Goal: Transaction & Acquisition: Download file/media

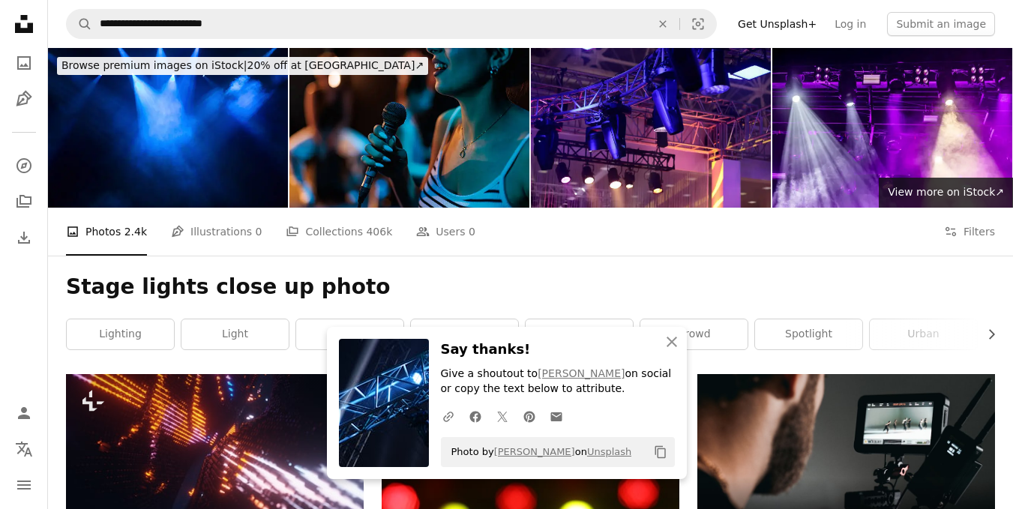
scroll to position [975, 0]
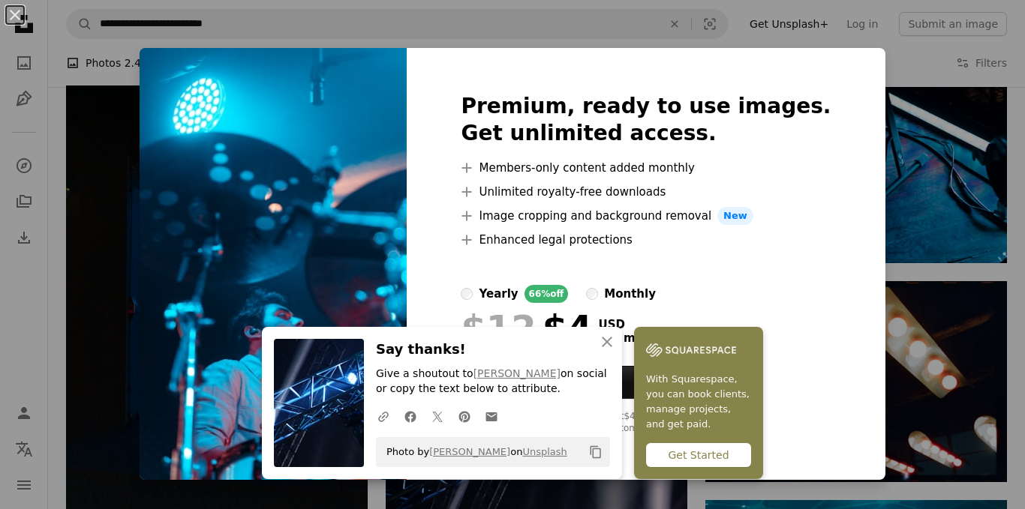
click at [1001, 101] on div "An X shape Premium, ready to use images. Get unlimited access. A plus sign Memb…" at bounding box center [512, 254] width 1025 height 509
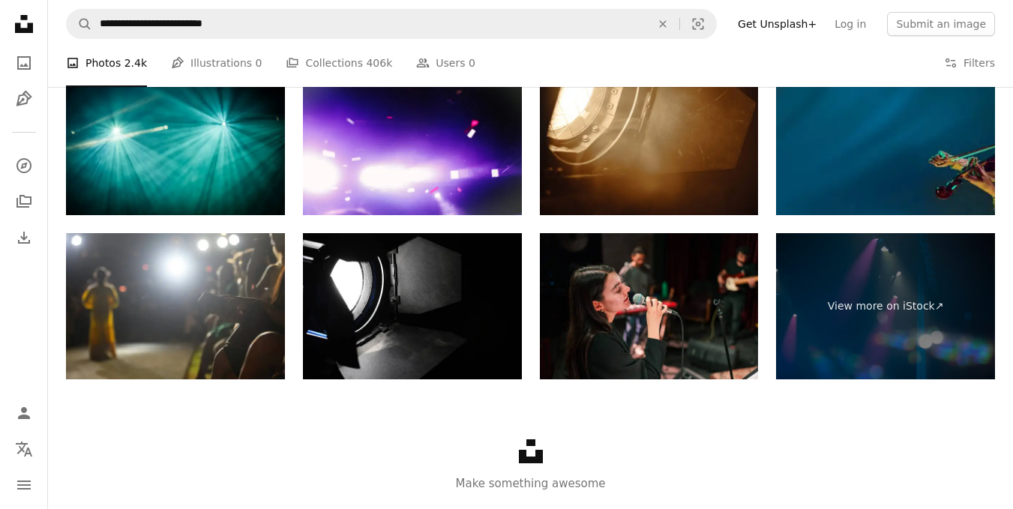
scroll to position [2968, 0]
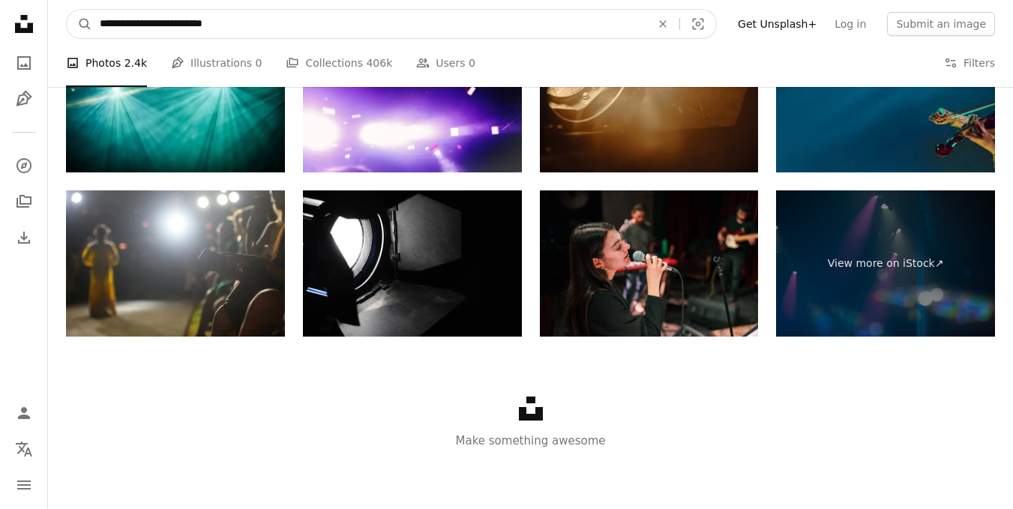
click at [102, 25] on input "**********" at bounding box center [369, 24] width 554 height 29
type input "**********"
click at [67, 10] on button "A magnifying glass" at bounding box center [80, 24] width 26 height 29
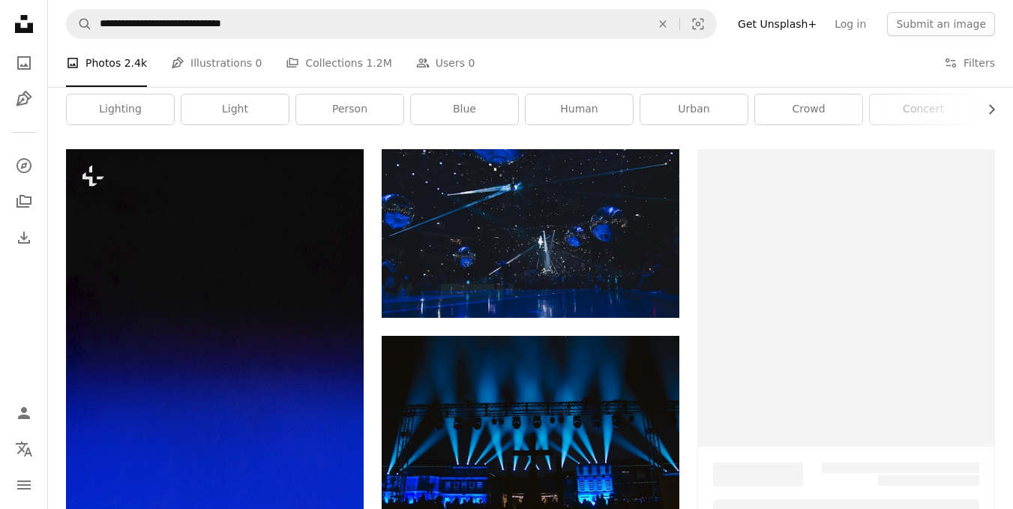
scroll to position [300, 0]
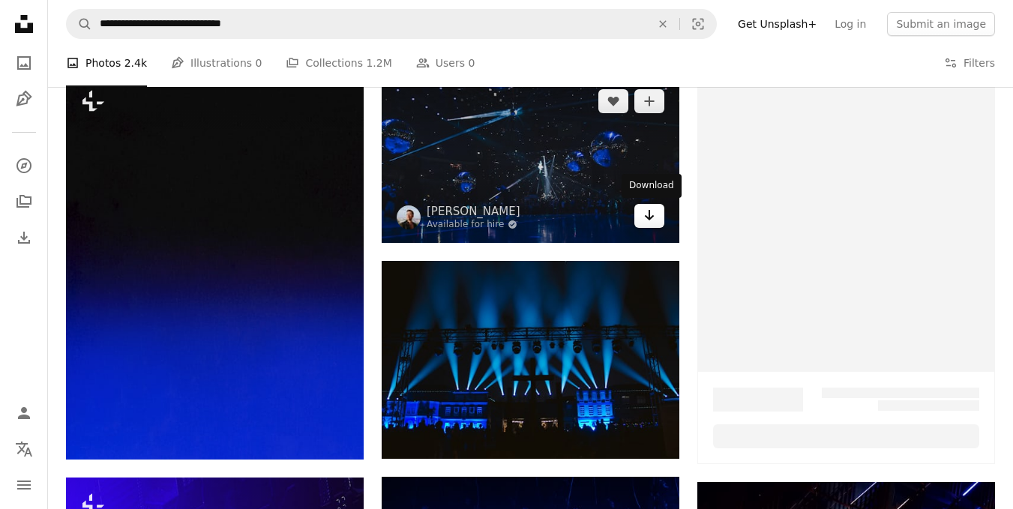
click at [645, 214] on icon "Arrow pointing down" at bounding box center [650, 215] width 12 height 18
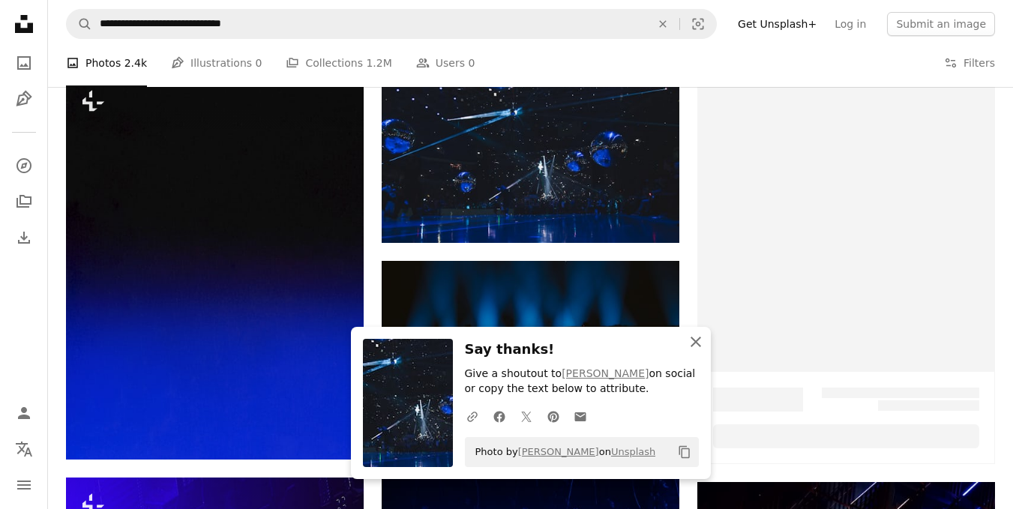
click at [696, 349] on icon "An X shape" at bounding box center [696, 342] width 18 height 18
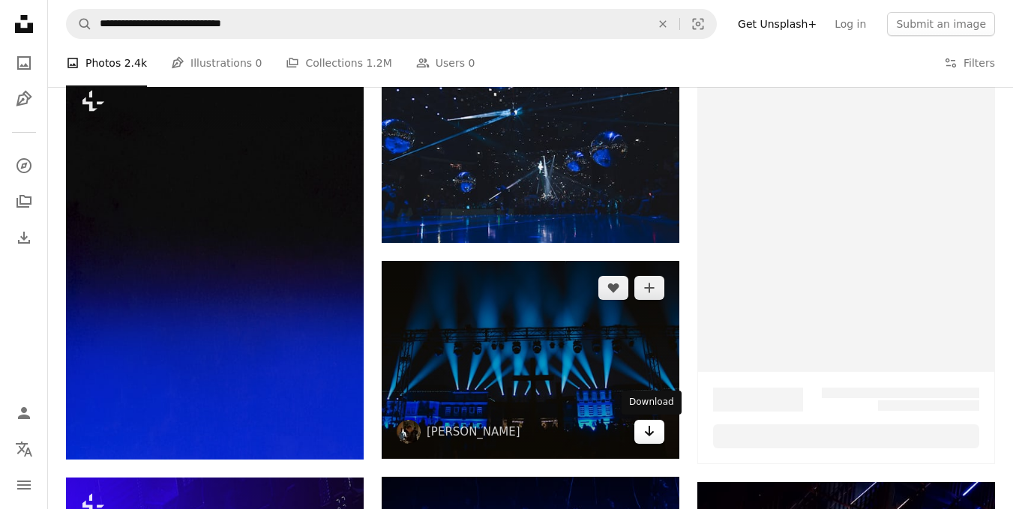
click at [642, 428] on link "Arrow pointing down" at bounding box center [650, 432] width 30 height 24
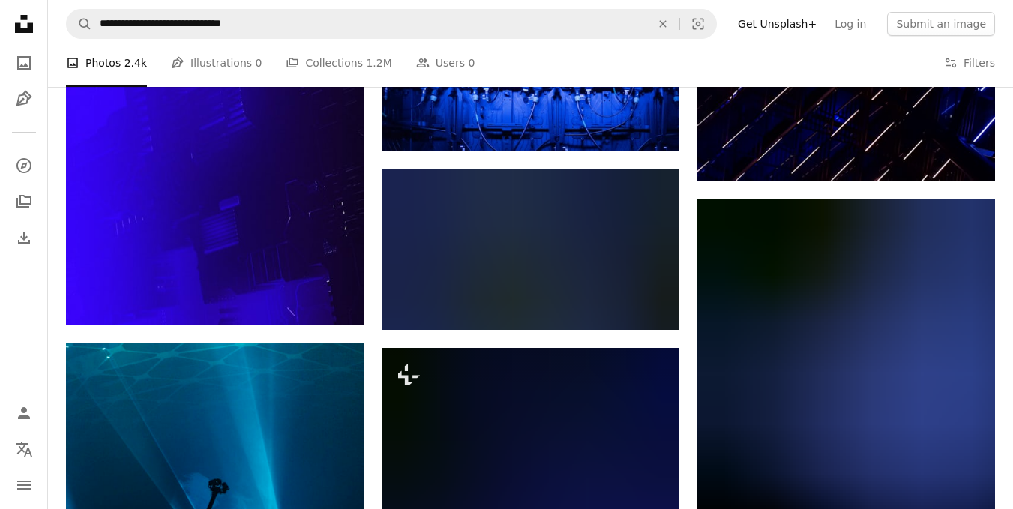
scroll to position [900, 0]
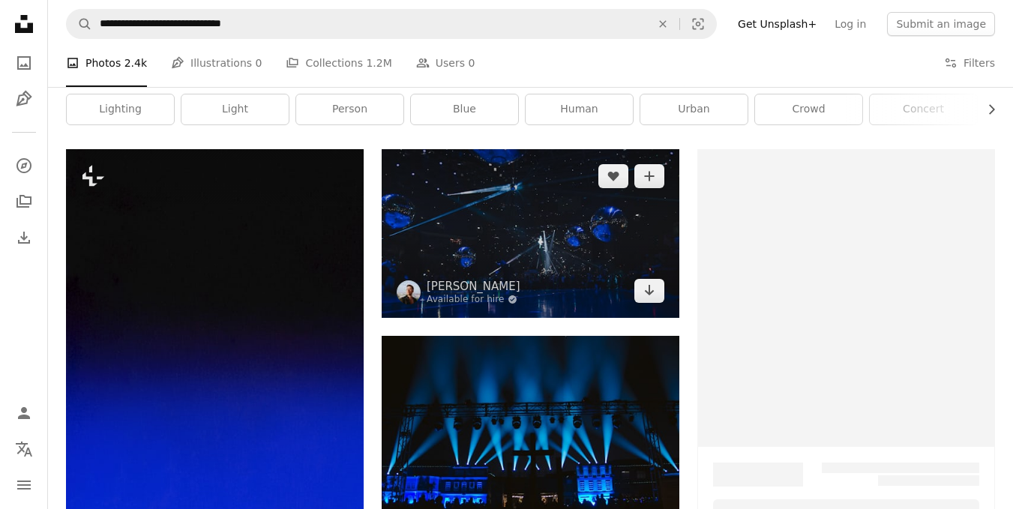
scroll to position [375, 0]
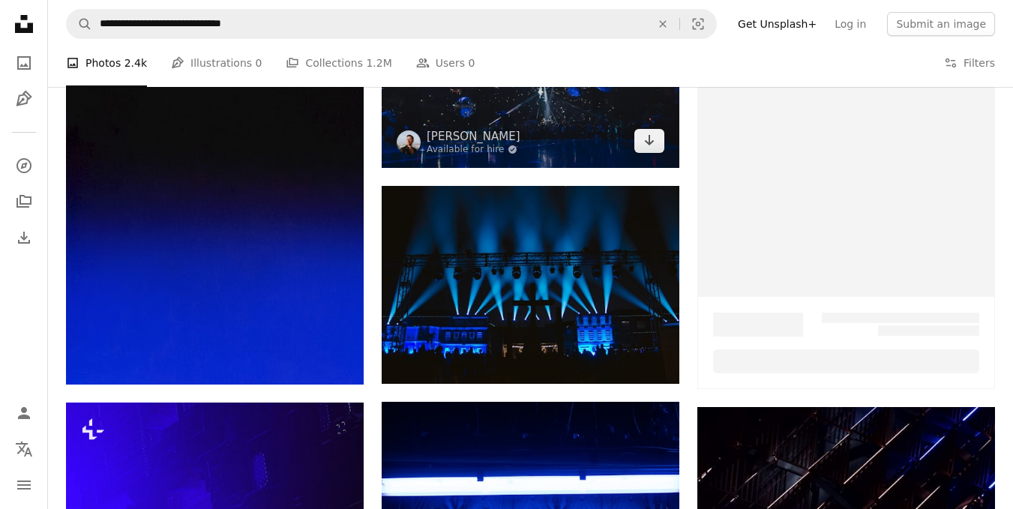
drag, startPoint x: 482, startPoint y: 263, endPoint x: 437, endPoint y: 113, distance: 156.6
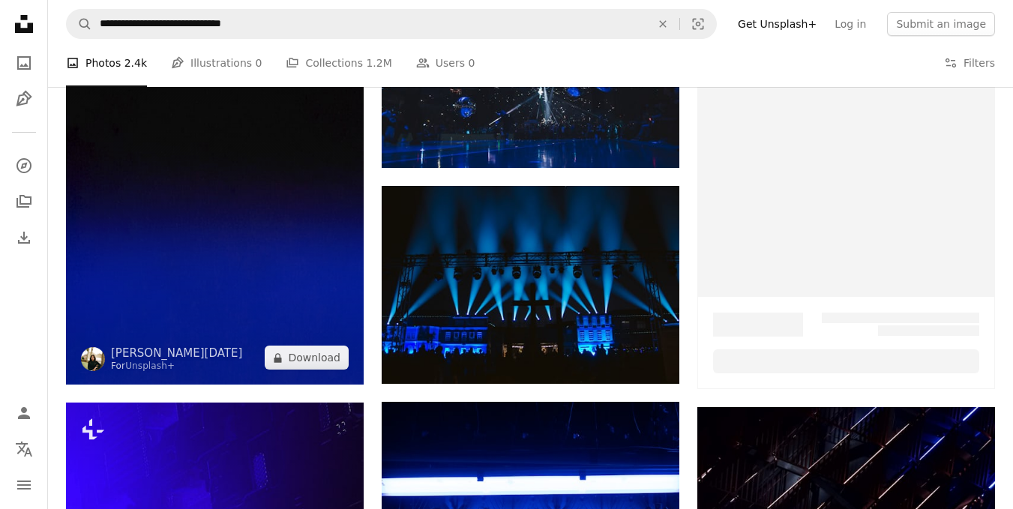
drag, startPoint x: 437, startPoint y: 113, endPoint x: 234, endPoint y: 174, distance: 212.2
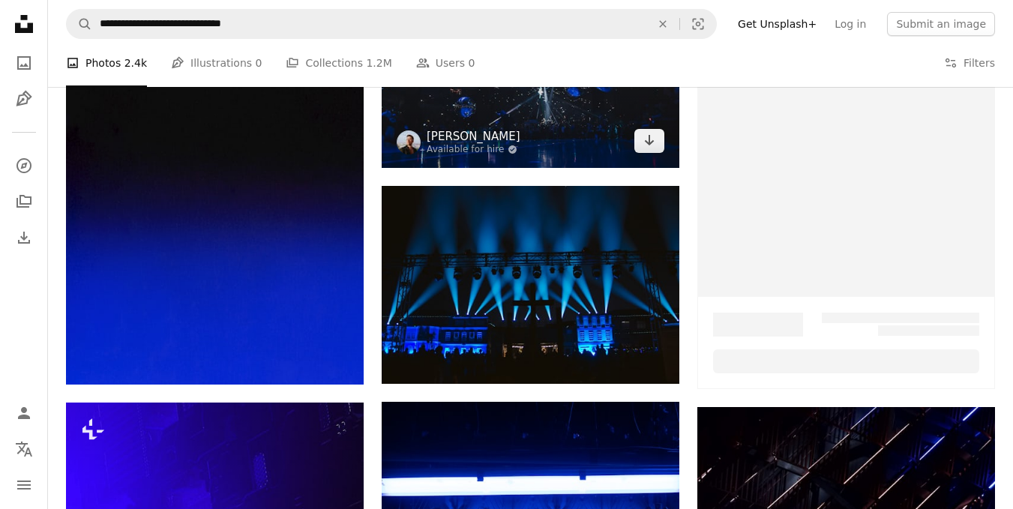
drag, startPoint x: 234, startPoint y: 174, endPoint x: 485, endPoint y: 133, distance: 254.7
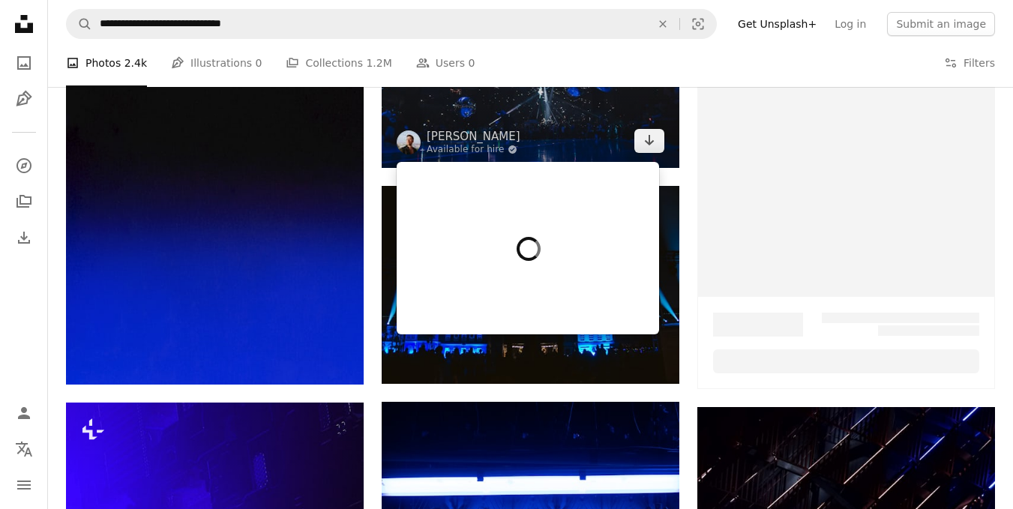
drag, startPoint x: 485, startPoint y: 133, endPoint x: 452, endPoint y: 110, distance: 41.0
click at [452, 110] on img at bounding box center [531, 83] width 298 height 169
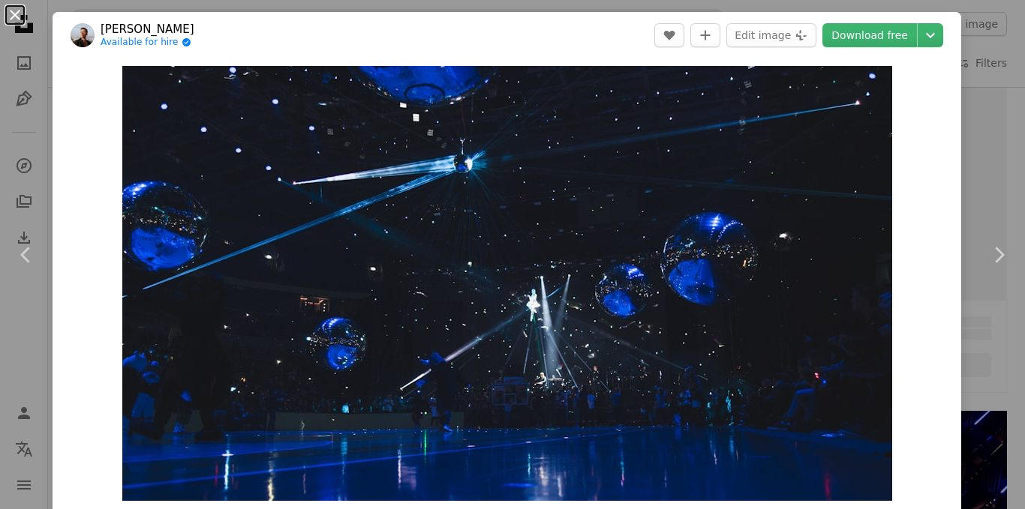
drag, startPoint x: 452, startPoint y: 110, endPoint x: 15, endPoint y: 13, distance: 447.2
click at [15, 13] on button "An X shape" at bounding box center [15, 15] width 18 height 18
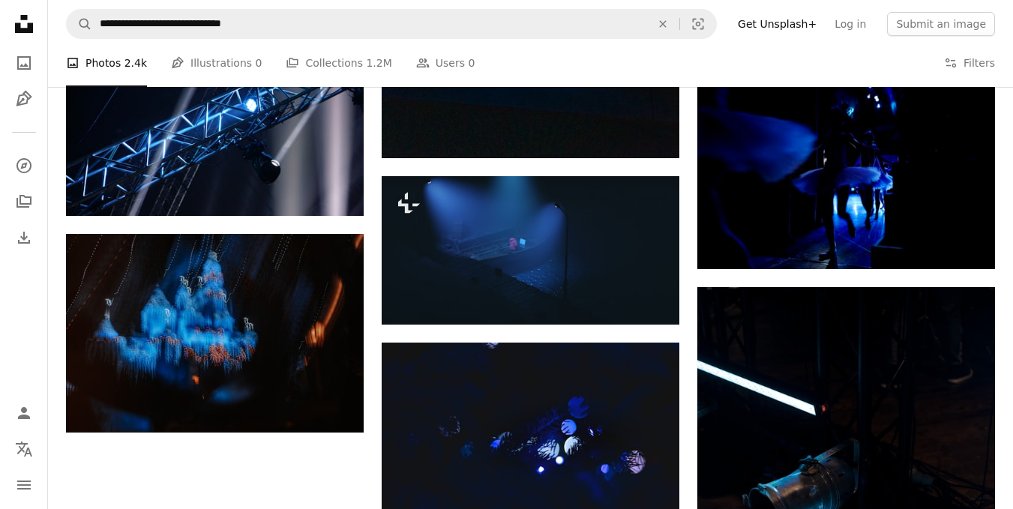
scroll to position [1650, 0]
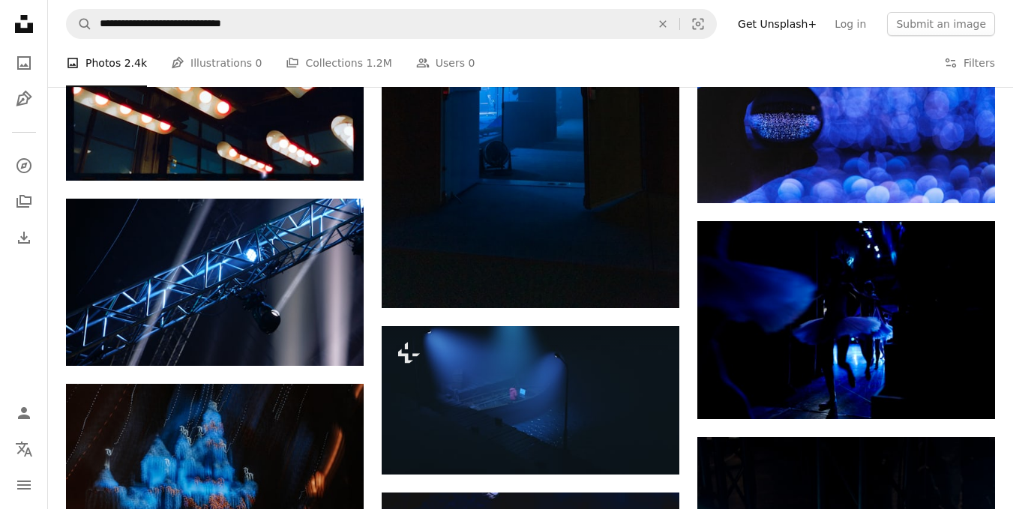
drag, startPoint x: 233, startPoint y: 260, endPoint x: 378, endPoint y: 312, distance: 154.5
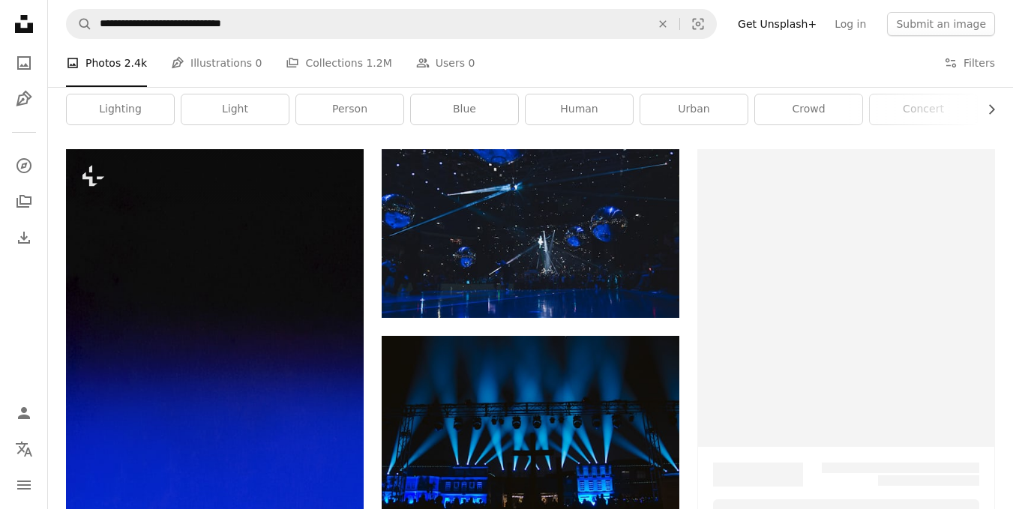
scroll to position [0, 0]
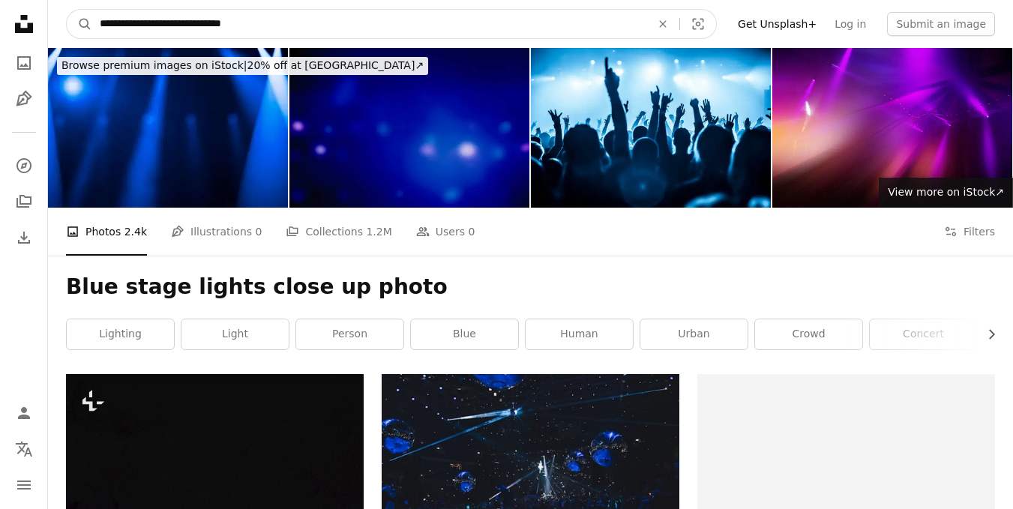
click at [314, 25] on input "**********" at bounding box center [369, 24] width 554 height 29
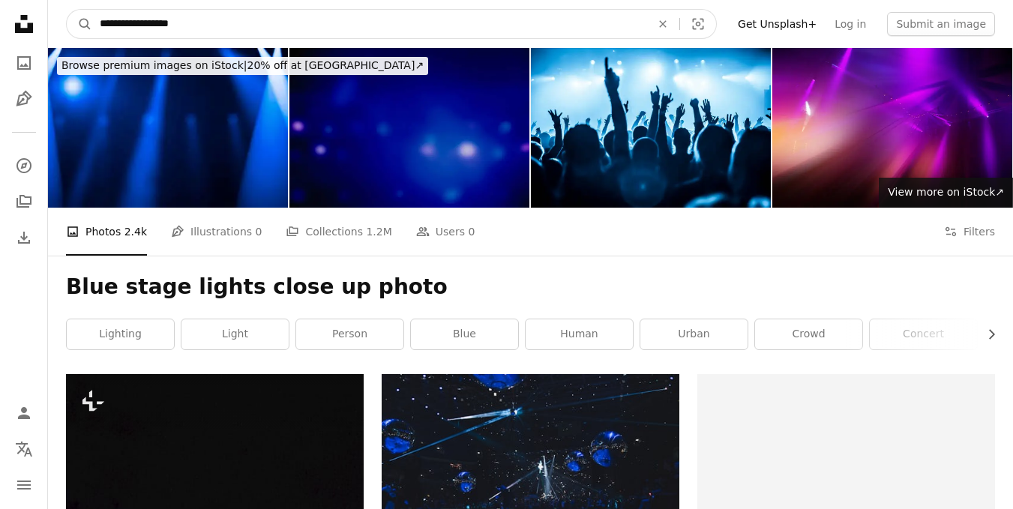
type input "**********"
click at [67, 10] on button "A magnifying glass" at bounding box center [80, 24] width 26 height 29
